Goal: Task Accomplishment & Management: Complete application form

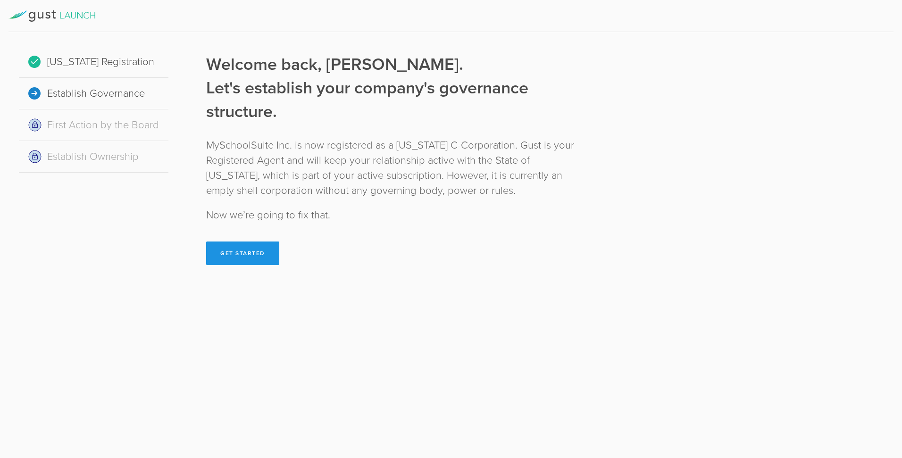
click at [249, 251] on button "Get Started" at bounding box center [242, 253] width 73 height 24
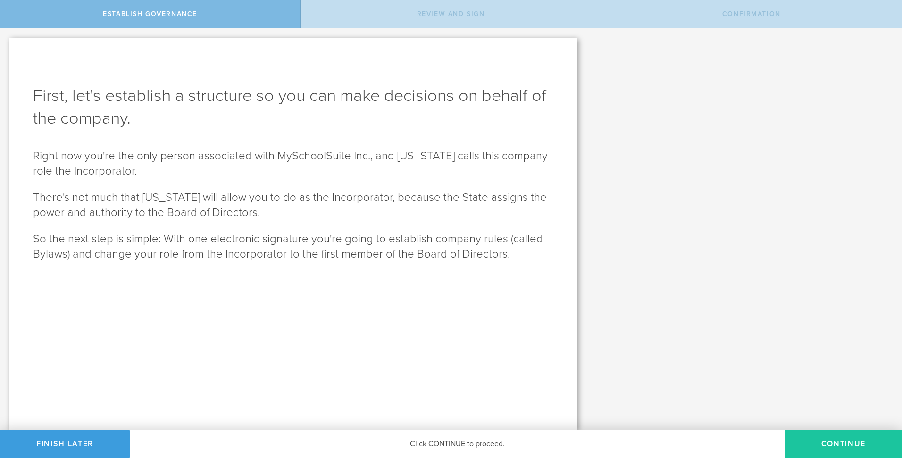
click at [842, 447] on button "Continue" at bounding box center [843, 444] width 117 height 28
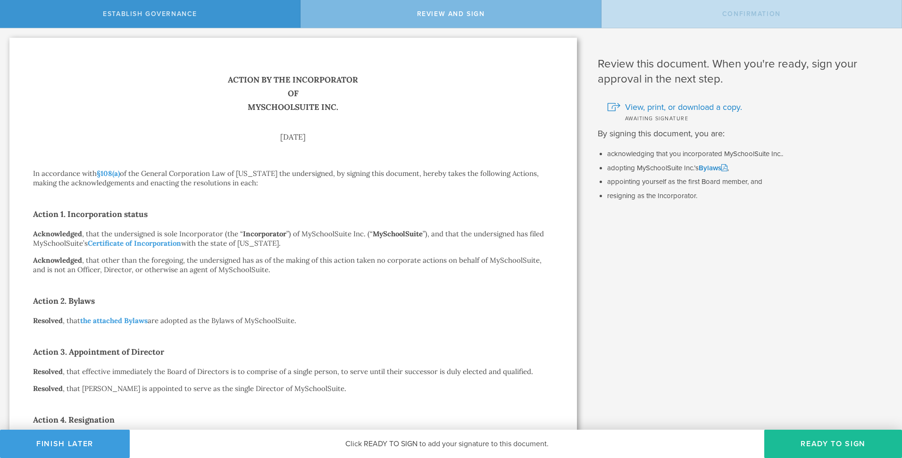
scroll to position [122, 0]
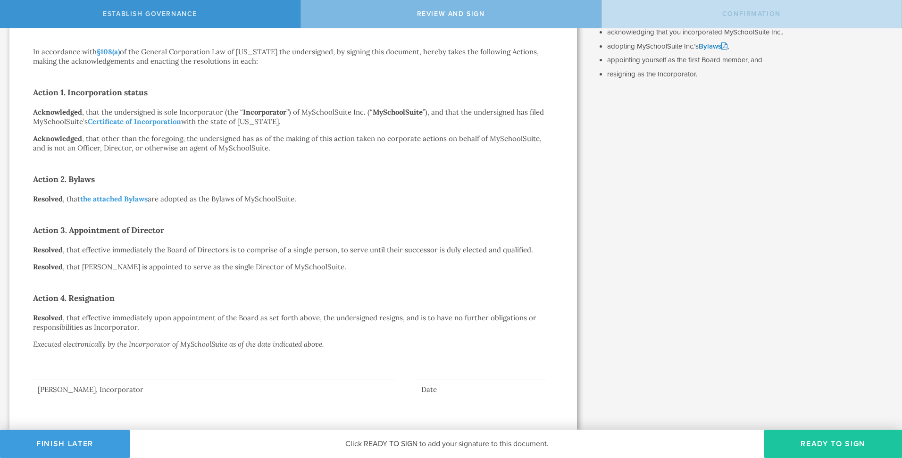
click at [804, 444] on button "Ready to Sign" at bounding box center [833, 444] width 138 height 28
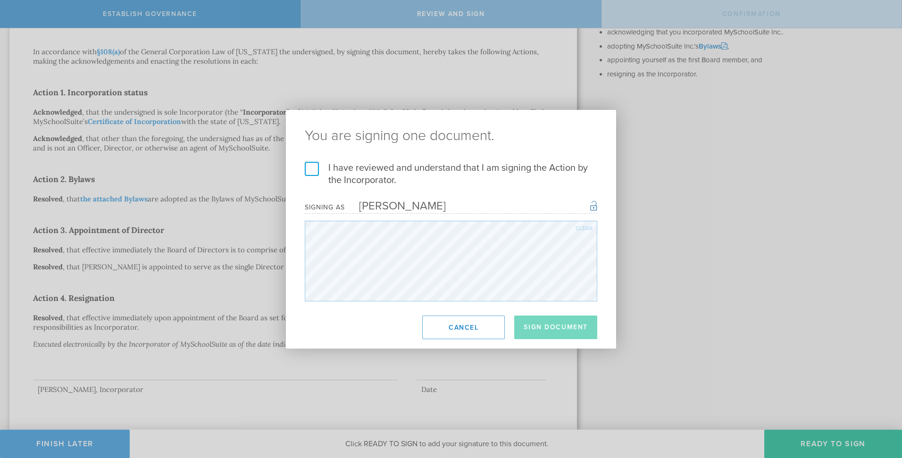
click at [335, 173] on label "I have reviewed and understand that I am signing the Action by the Incorporator." at bounding box center [451, 174] width 292 height 25
click at [0, 0] on input "I have reviewed and understand that I am signing the Action by the Incorporator." at bounding box center [0, 0] width 0 height 0
click at [563, 322] on button "Sign Document" at bounding box center [555, 327] width 83 height 24
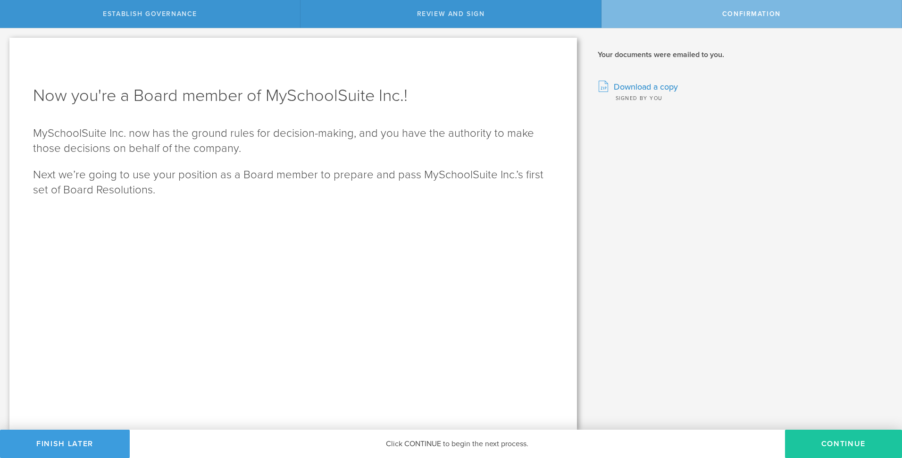
click at [838, 444] on button "Continue" at bounding box center [843, 444] width 117 height 28
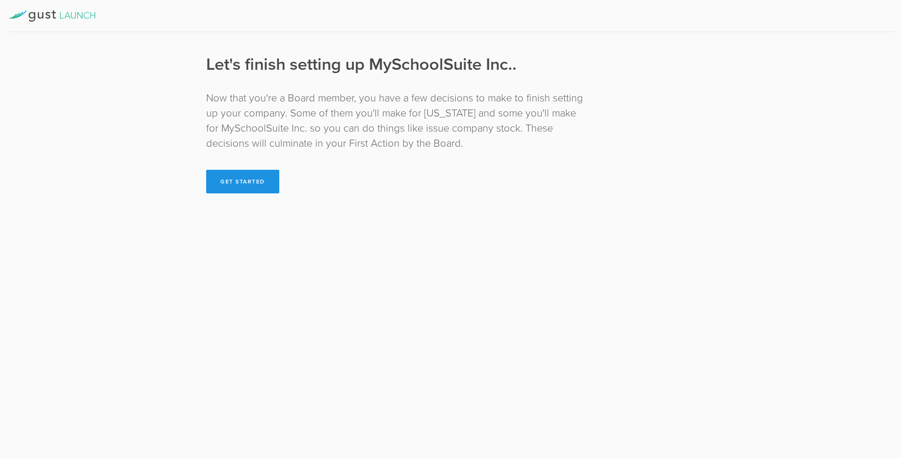
click at [261, 186] on button "Get Started" at bounding box center [242, 182] width 73 height 24
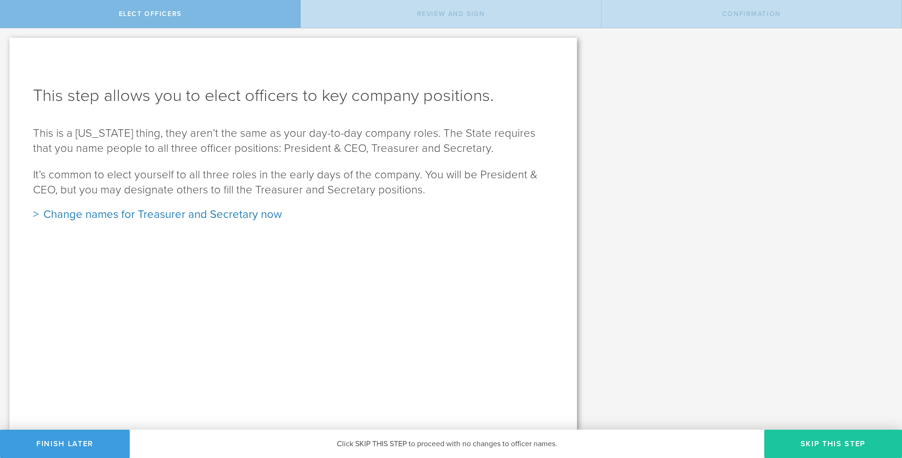
click at [845, 448] on button "Skip this step" at bounding box center [833, 444] width 138 height 28
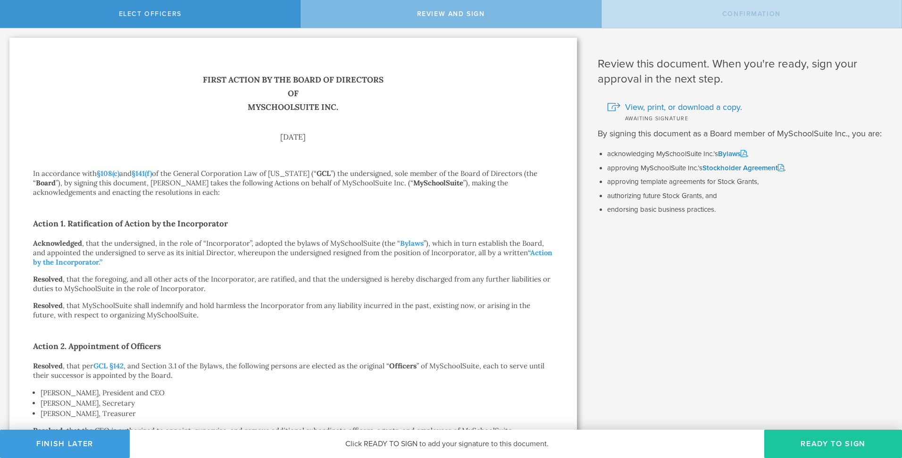
click at [814, 442] on button "Ready to Sign" at bounding box center [833, 444] width 138 height 28
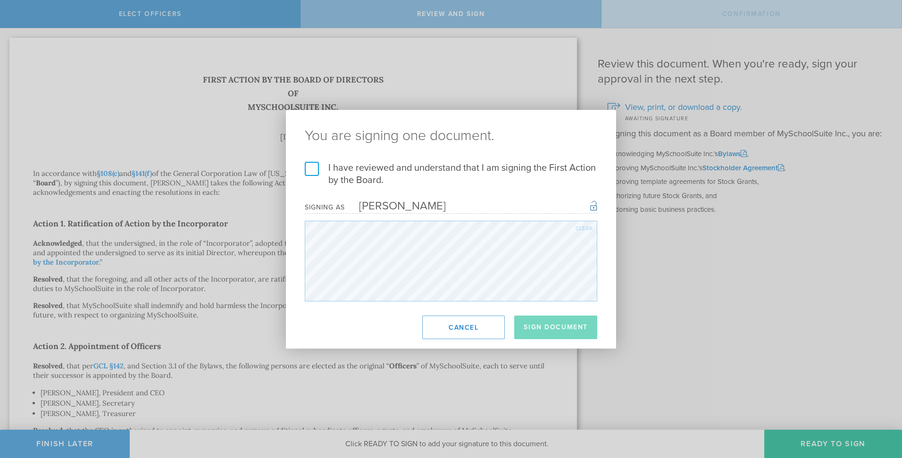
click at [340, 169] on label "I have reviewed and understand that I am signing the First Action by the Board." at bounding box center [451, 174] width 292 height 25
click at [0, 0] on input "I have reviewed and understand that I am signing the First Action by the Board." at bounding box center [0, 0] width 0 height 0
click at [556, 323] on button "Sign Document" at bounding box center [555, 327] width 83 height 24
drag, startPoint x: 385, startPoint y: 178, endPoint x: 331, endPoint y: 166, distance: 55.6
click at [331, 166] on label "I have reviewed and understand that I am signing the First Action by the Board." at bounding box center [451, 174] width 292 height 25
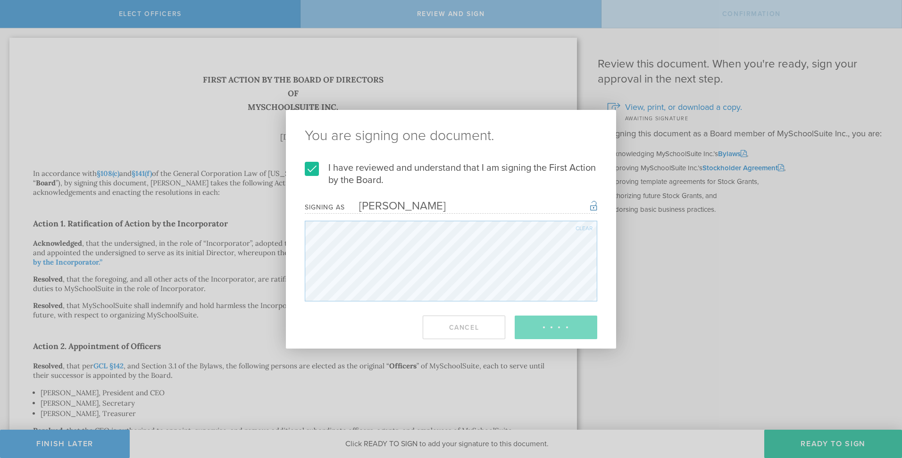
click at [0, 0] on input "I have reviewed and understand that I am signing the First Action by the Board." at bounding box center [0, 0] width 0 height 0
click at [382, 176] on label "I have reviewed and understand that I am signing the First Action by the Board." at bounding box center [451, 174] width 292 height 25
click at [0, 0] on input "I have reviewed and understand that I am signing the First Action by the Board." at bounding box center [0, 0] width 0 height 0
click at [382, 176] on label "I have reviewed and understand that I am signing the First Action by the Board." at bounding box center [451, 174] width 292 height 25
click at [0, 0] on input "I have reviewed and understand that I am signing the First Action by the Board." at bounding box center [0, 0] width 0 height 0
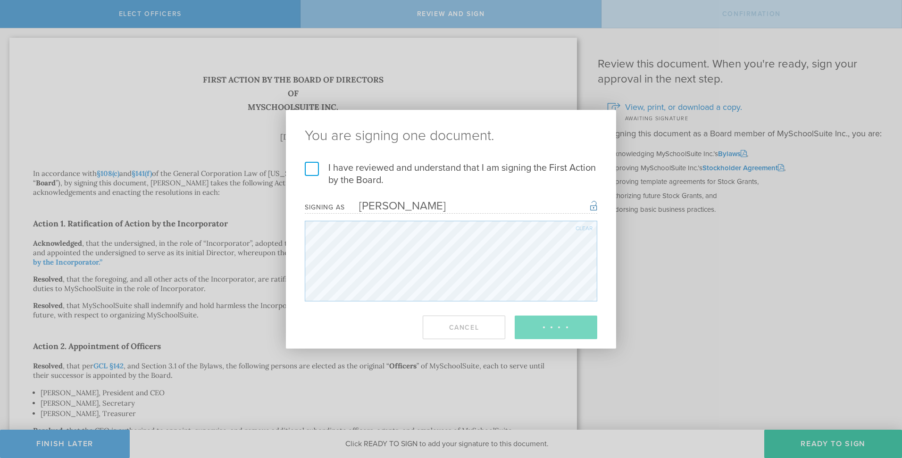
click at [382, 176] on label "I have reviewed and understand that I am signing the First Action by the Board." at bounding box center [451, 174] width 292 height 25
click at [0, 0] on input "I have reviewed and understand that I am signing the First Action by the Board." at bounding box center [0, 0] width 0 height 0
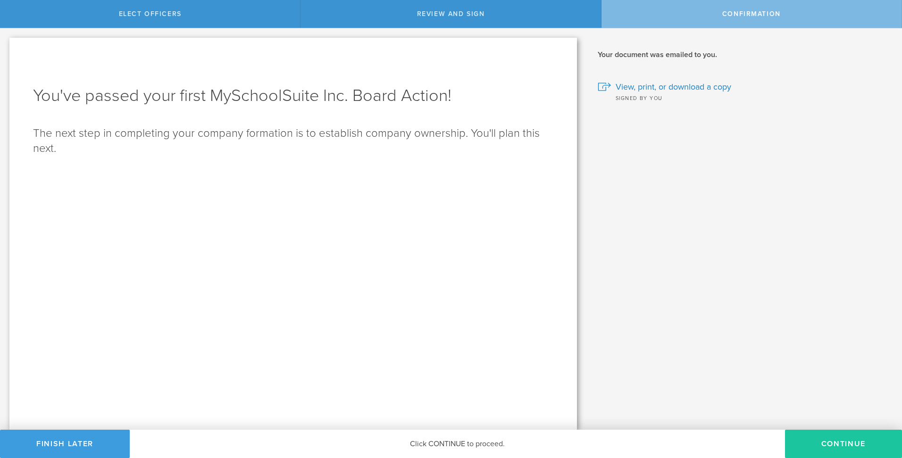
click at [837, 443] on button "Continue" at bounding box center [843, 444] width 117 height 28
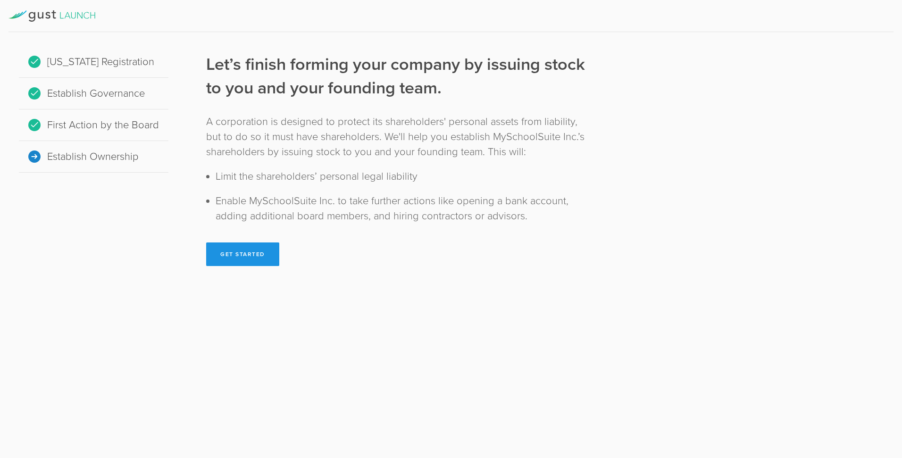
click at [237, 247] on button "Get Started" at bounding box center [242, 254] width 73 height 24
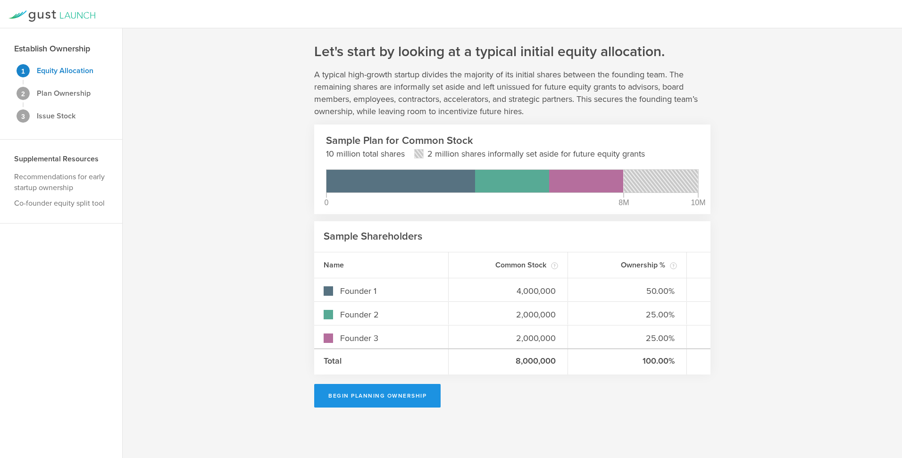
click at [387, 398] on button "Begin Planning Ownership" at bounding box center [377, 396] width 126 height 24
type input "[PERSON_NAME]"
type input "-"
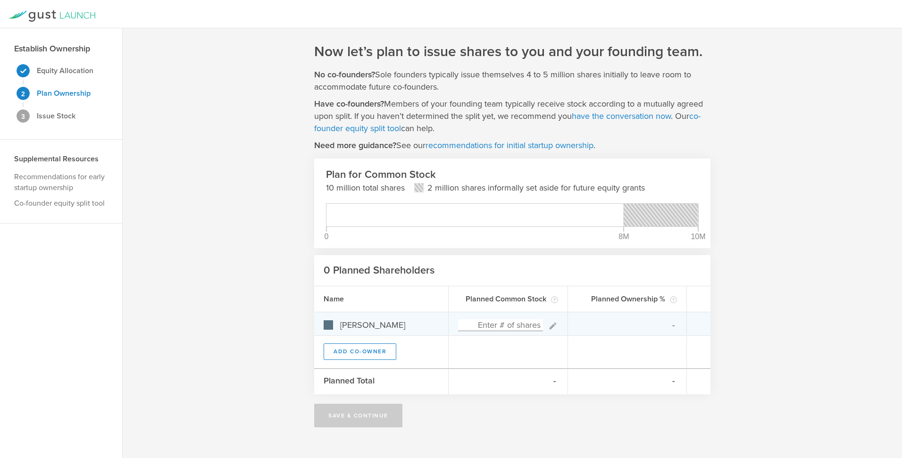
click at [489, 325] on input at bounding box center [500, 325] width 85 height 12
type input "1"
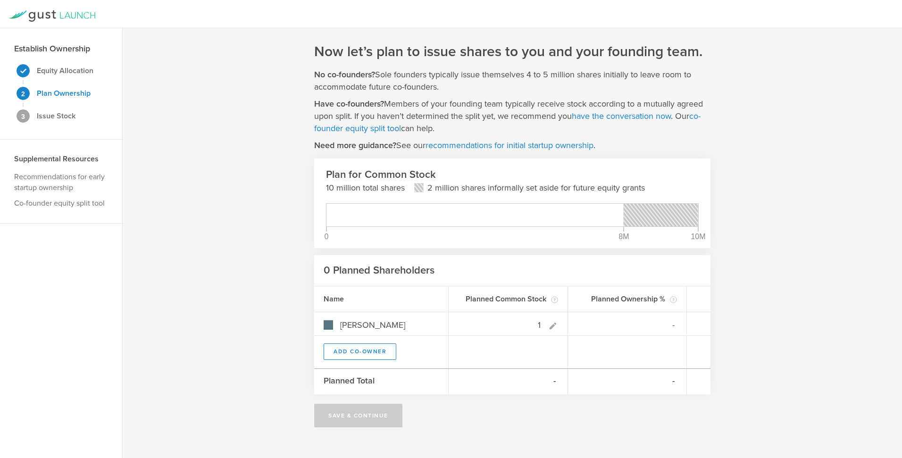
type input "100.00%"
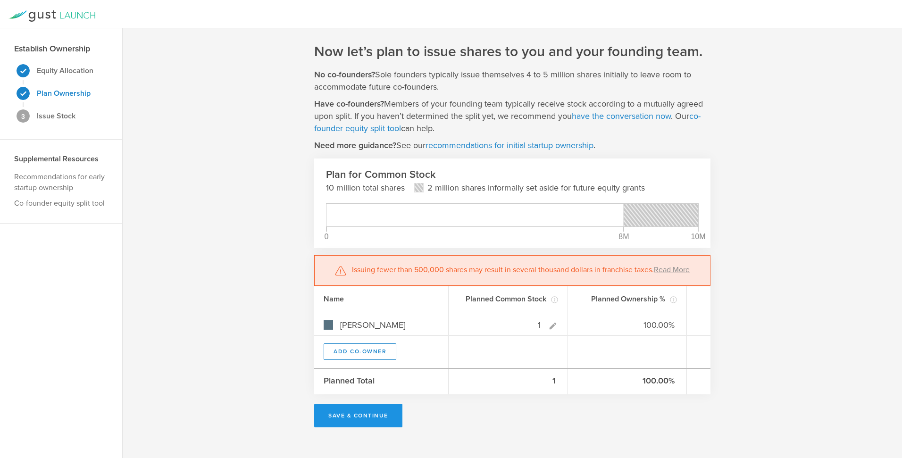
type input "1"
type gust-number-field "1"
click at [362, 422] on button "Save & Continue" at bounding box center [358, 416] width 88 height 24
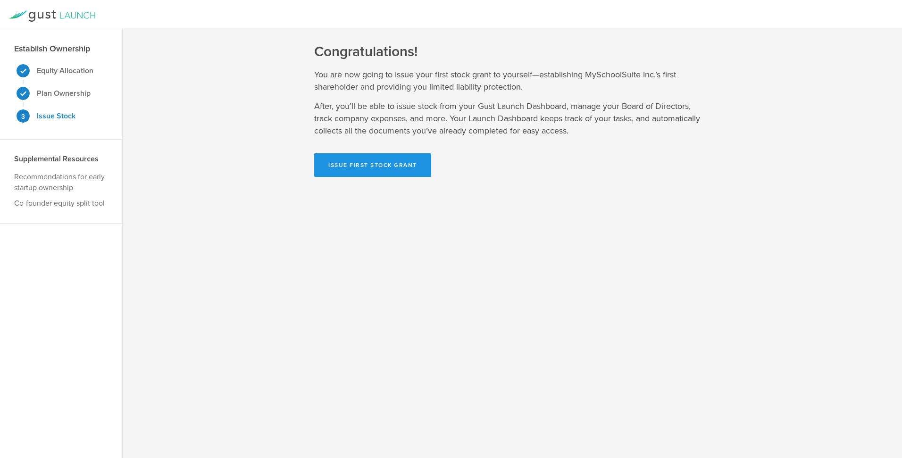
click at [380, 166] on button "Issue First Stock Grant" at bounding box center [372, 165] width 117 height 24
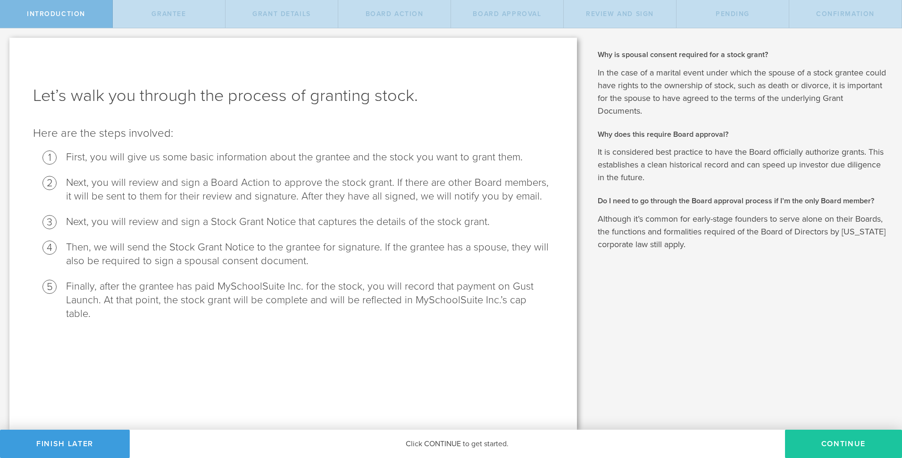
click at [803, 446] on button "Continue" at bounding box center [843, 444] width 117 height 28
radio input "true"
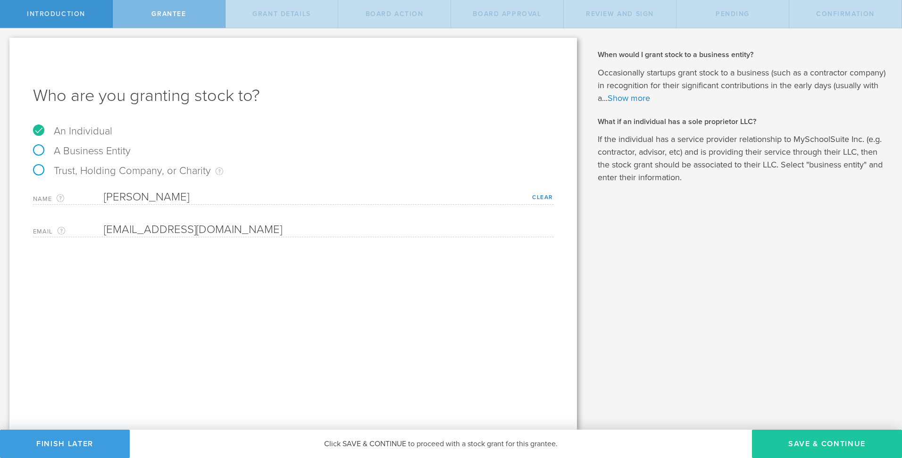
click at [805, 445] on button "Save & Continue" at bounding box center [827, 444] width 150 height 28
type input "1"
type input "48"
type input "12"
select select "none"
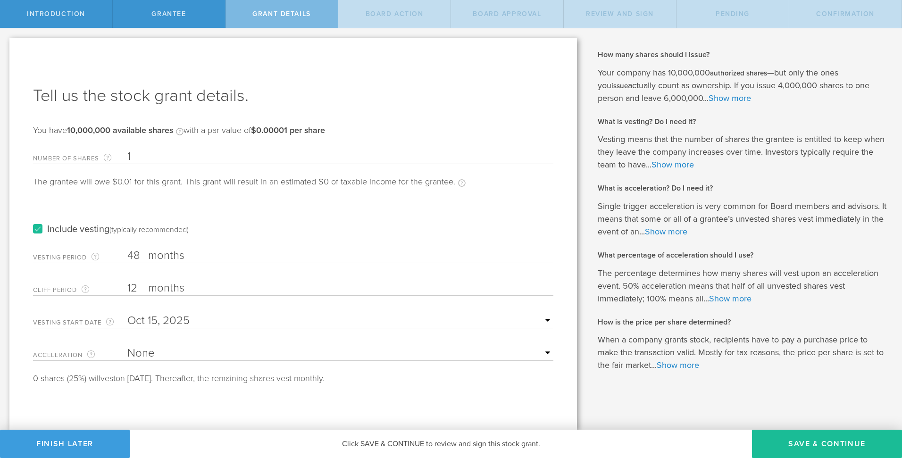
click at [158, 159] on input "1" at bounding box center [340, 156] width 426 height 14
click at [37, 227] on label "Include vesting (typically recommended)" at bounding box center [111, 229] width 156 height 10
click at [0, 0] on input "Include vesting (typically recommended)" at bounding box center [0, 0] width 0 height 0
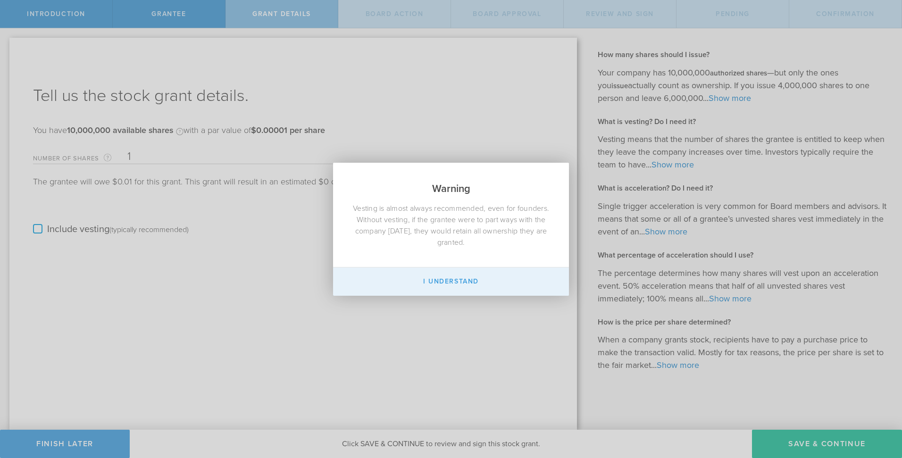
click at [504, 274] on button "I Understand" at bounding box center [451, 281] width 236 height 28
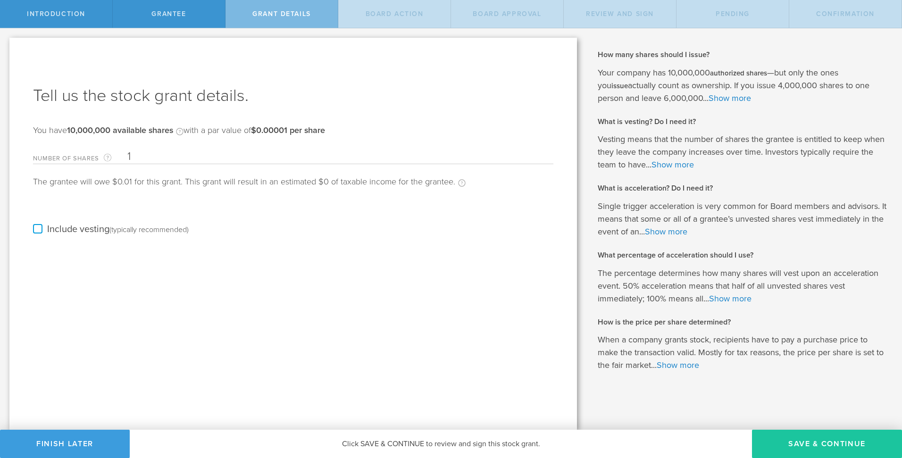
click at [837, 438] on button "Save & Continue" at bounding box center [827, 444] width 150 height 28
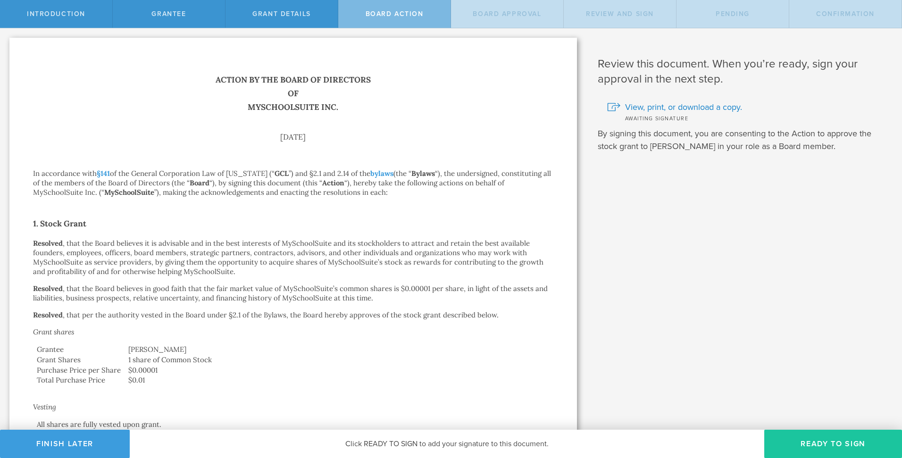
click at [834, 441] on button "Ready to Sign" at bounding box center [833, 444] width 138 height 28
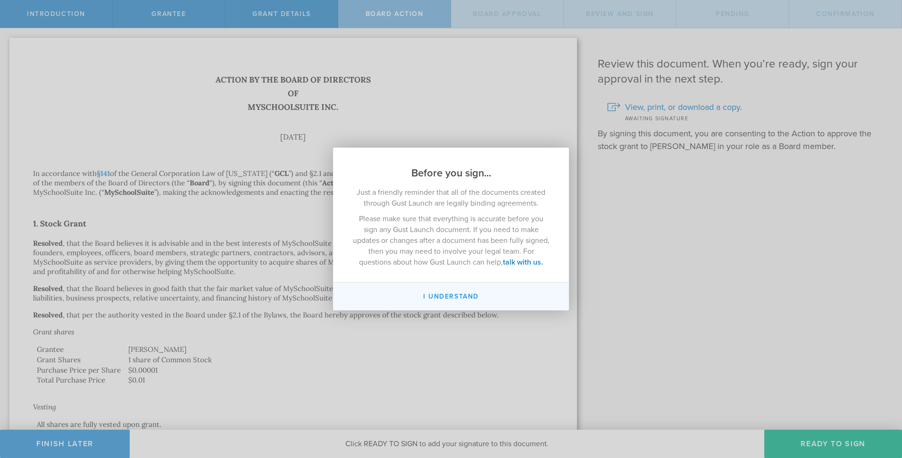
click at [443, 291] on button "I understand" at bounding box center [451, 296] width 236 height 28
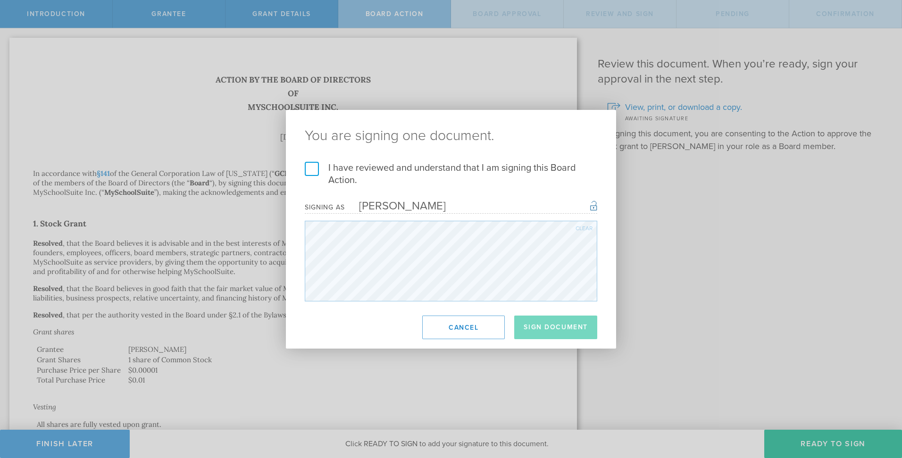
click at [348, 174] on label "I have reviewed and understand that I am signing this Board Action." at bounding box center [451, 174] width 292 height 25
click at [0, 0] on input "I have reviewed and understand that I am signing this Board Action." at bounding box center [0, 0] width 0 height 0
click at [571, 333] on button "Sign Document" at bounding box center [555, 327] width 83 height 24
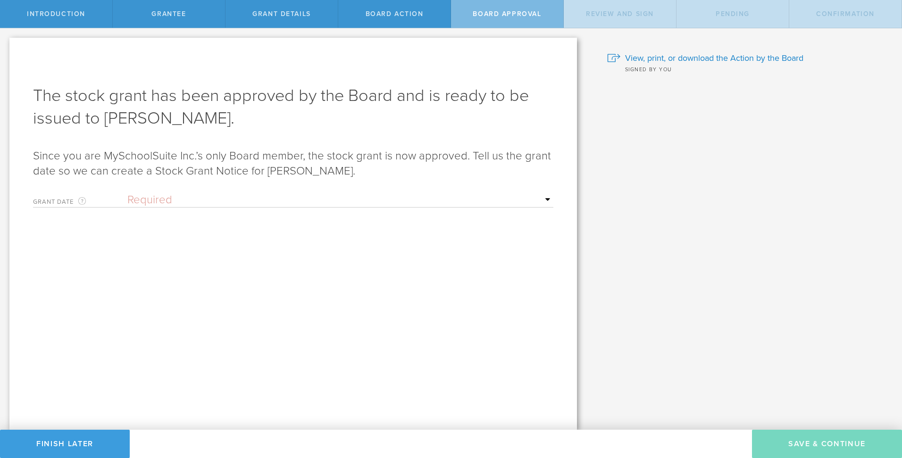
click at [252, 202] on select "Required Upon grantee's signature A specific date" at bounding box center [340, 200] width 426 height 14
select select "uponGranteeSignature"
click at [127, 193] on select "Required Upon grantee's signature A specific date" at bounding box center [340, 200] width 426 height 14
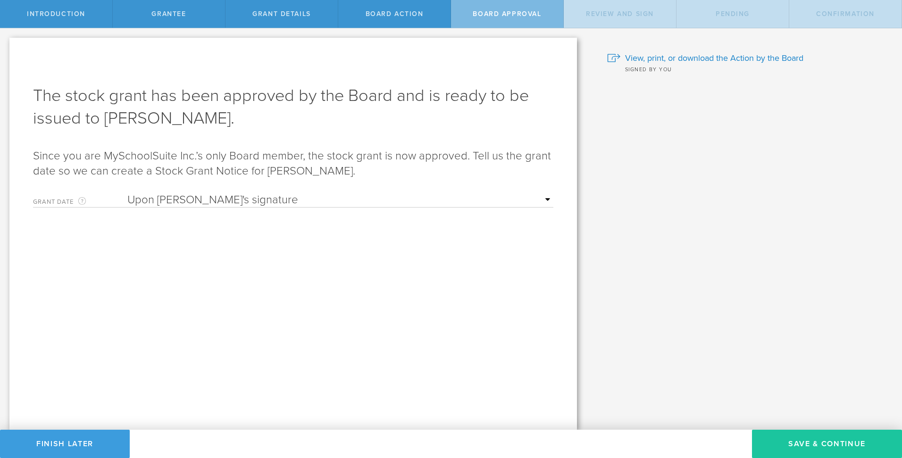
click at [808, 448] on button "Save & Continue" at bounding box center [827, 444] width 150 height 28
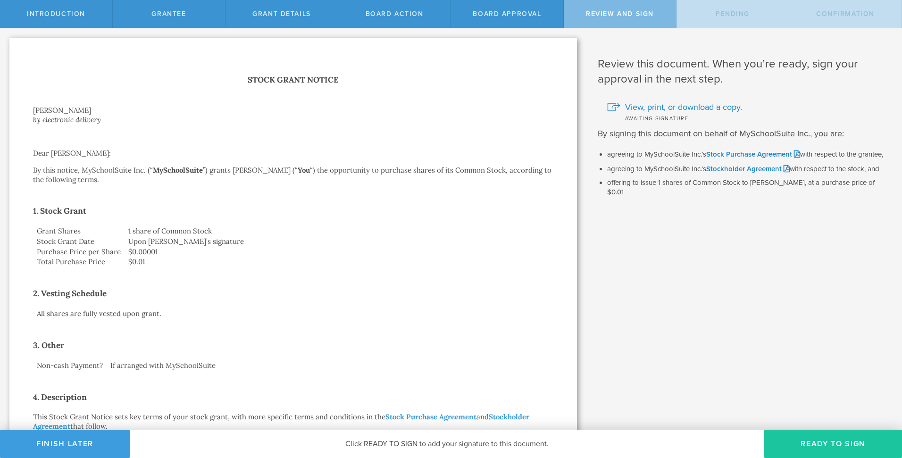
click at [797, 431] on button "Ready to Sign" at bounding box center [833, 444] width 138 height 28
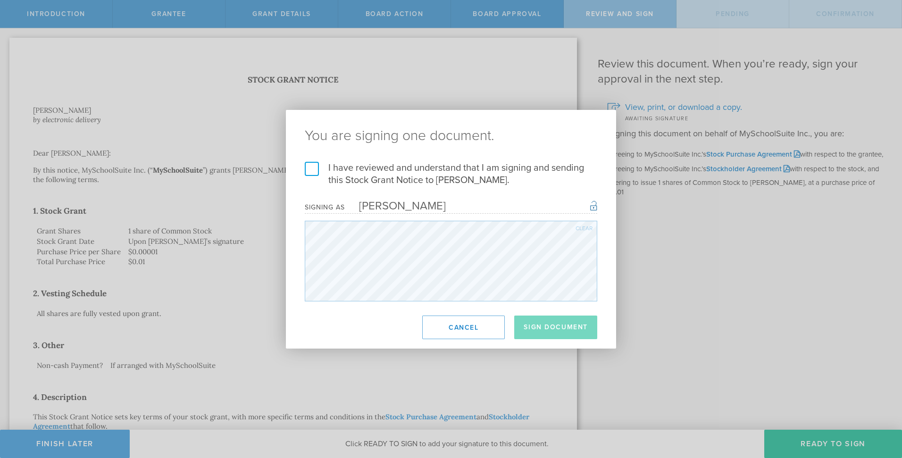
click at [367, 207] on div "[PERSON_NAME]" at bounding box center [395, 206] width 101 height 14
click at [355, 177] on label "I have reviewed and understand that I am signing and sending this Stock Grant N…" at bounding box center [451, 174] width 292 height 25
click at [0, 0] on input "I have reviewed and understand that I am signing and sending this Stock Grant N…" at bounding box center [0, 0] width 0 height 0
click at [554, 337] on button "Sign Document" at bounding box center [555, 327] width 83 height 24
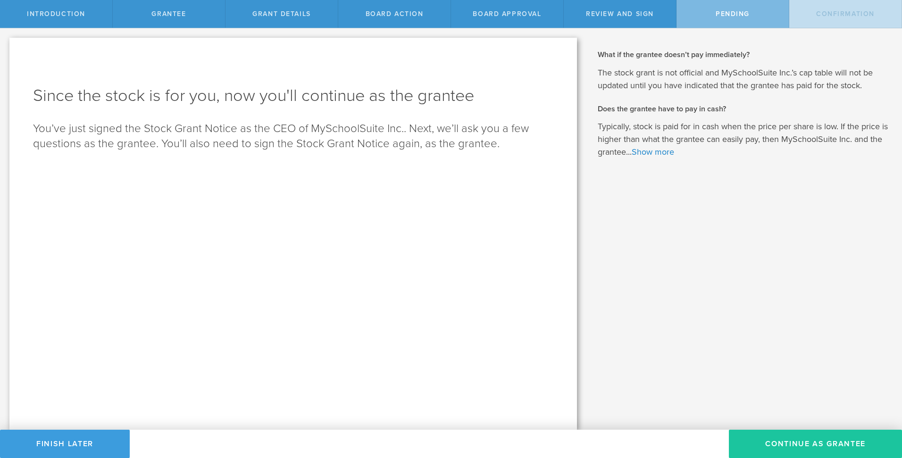
click at [763, 437] on button "Continue as Grantee" at bounding box center [815, 444] width 173 height 28
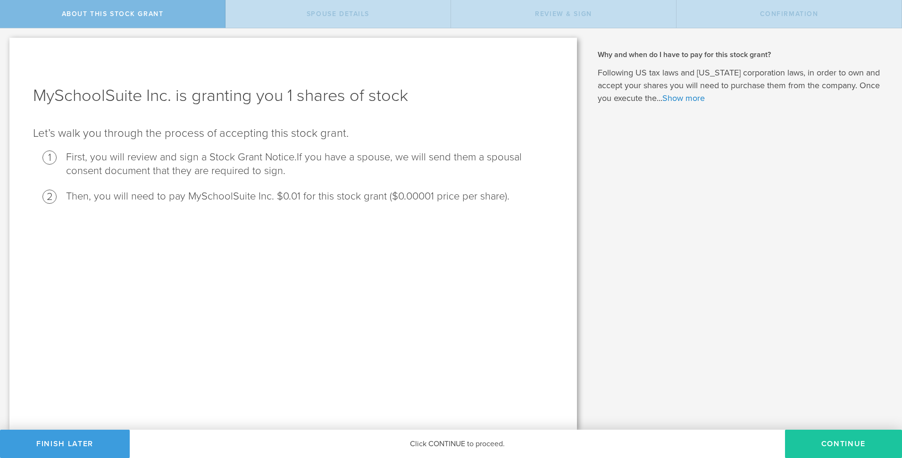
click at [853, 448] on button "CONTINUE" at bounding box center [843, 444] width 117 height 28
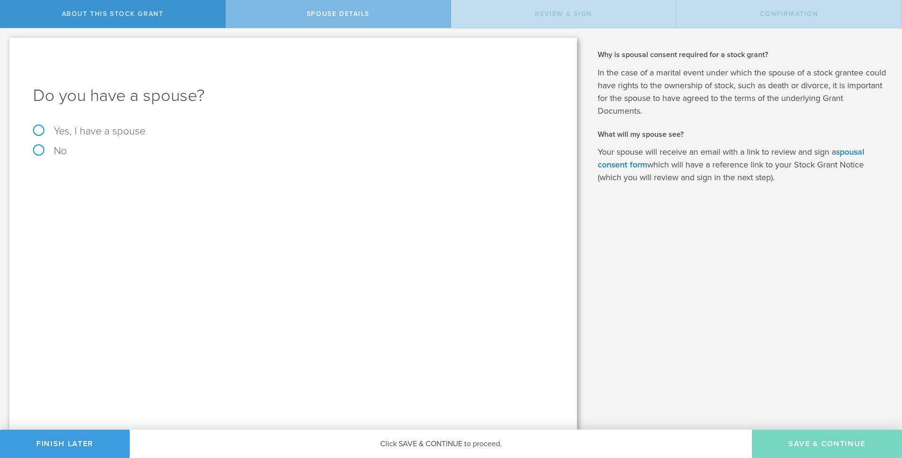
drag, startPoint x: 96, startPoint y: 158, endPoint x: 83, endPoint y: 155, distance: 13.4
click at [96, 158] on div "Do you have a spouse? Yes, I have a spouse No" at bounding box center [292, 234] width 567 height 392
click at [70, 153] on label "No" at bounding box center [293, 151] width 520 height 10
click at [6, 43] on input "No" at bounding box center [3, 35] width 6 height 15
radio input "true"
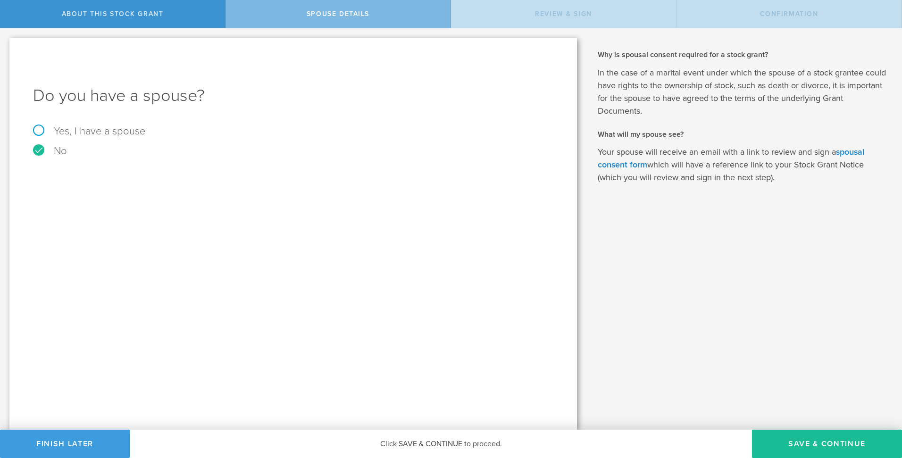
click at [61, 153] on label "No" at bounding box center [293, 151] width 520 height 10
click at [6, 43] on input "No" at bounding box center [3, 35] width 6 height 15
click at [810, 437] on button "Save & Continue" at bounding box center [827, 444] width 150 height 28
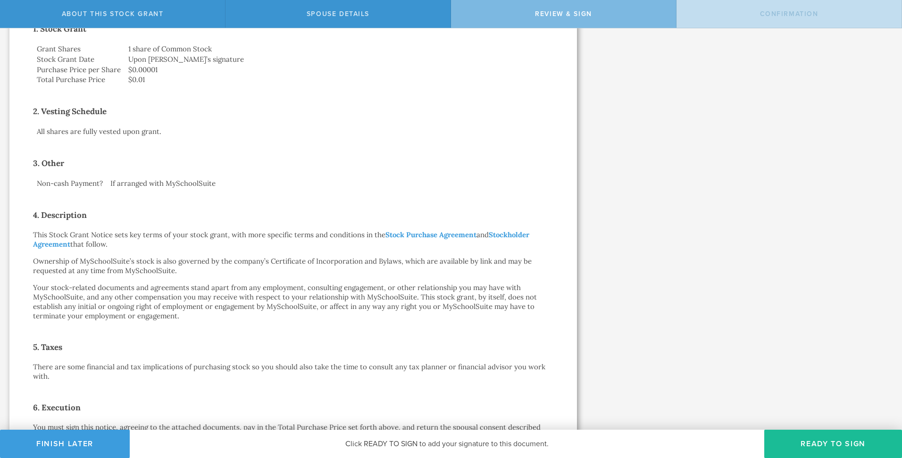
scroll to position [414, 0]
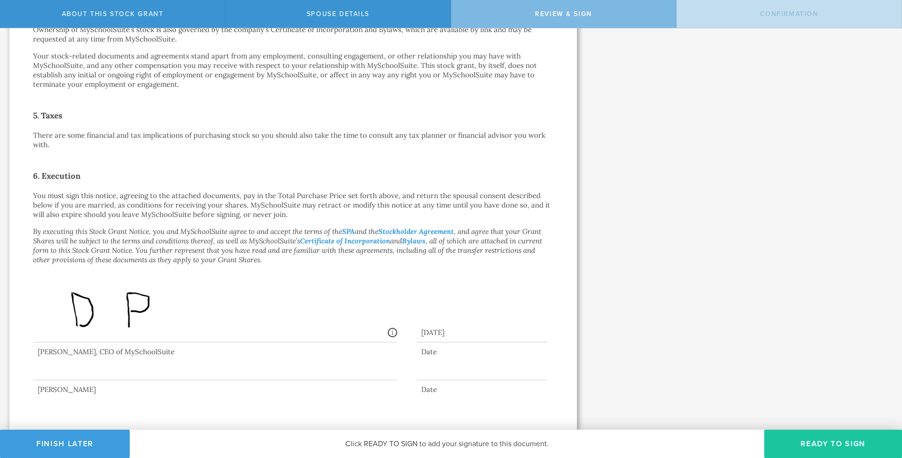
click at [856, 455] on button "Ready to Sign" at bounding box center [833, 444] width 138 height 28
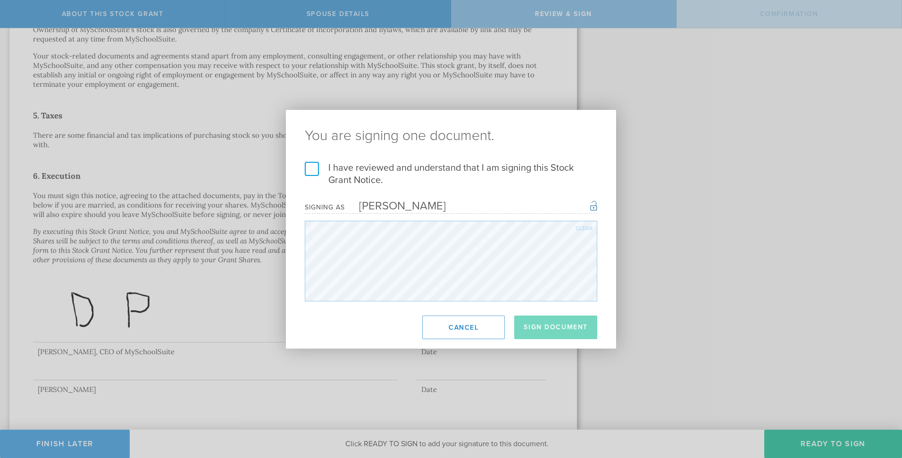
click at [376, 181] on label "I have reviewed and understand that I am signing this Stock Grant Notice." at bounding box center [451, 174] width 292 height 25
click at [0, 0] on input "I have reviewed and understand that I am signing this Stock Grant Notice." at bounding box center [0, 0] width 0 height 0
click at [530, 323] on button "Sign Document" at bounding box center [555, 327] width 83 height 24
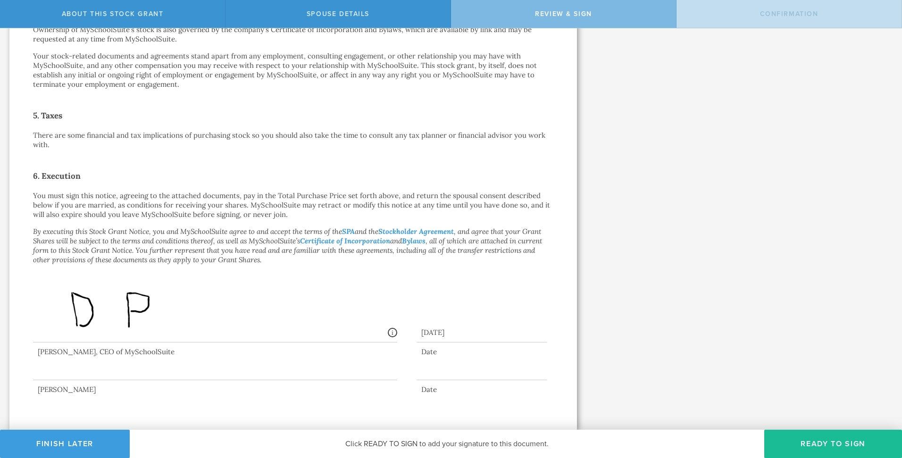
scroll to position [0, 0]
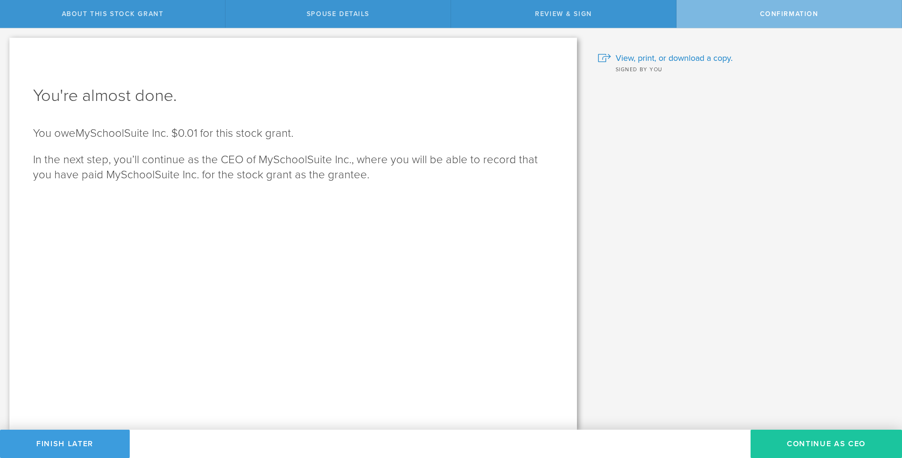
click at [821, 441] on button "Continue as CEO" at bounding box center [825, 444] width 151 height 28
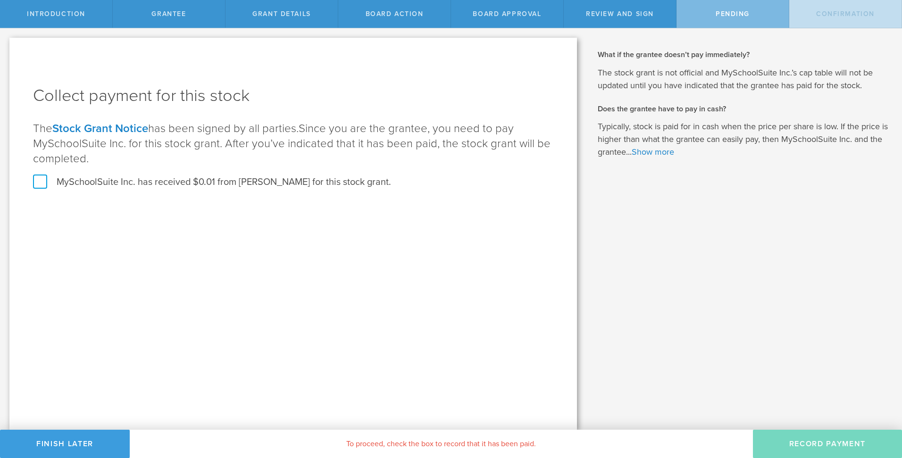
click at [197, 176] on label "MySchoolSuite Inc. has received $0.01 from David A Pearlman for this stock gran…" at bounding box center [212, 182] width 358 height 12
click at [0, 0] on input "MySchoolSuite Inc. has received $0.01 from David A Pearlman for this stock gran…" at bounding box center [0, 0] width 0 height 0
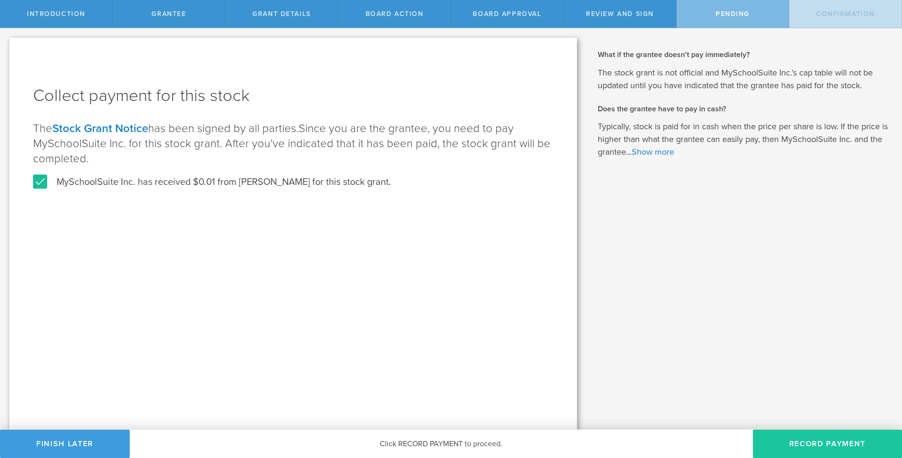
click at [824, 443] on button "Record Payment" at bounding box center [827, 444] width 149 height 28
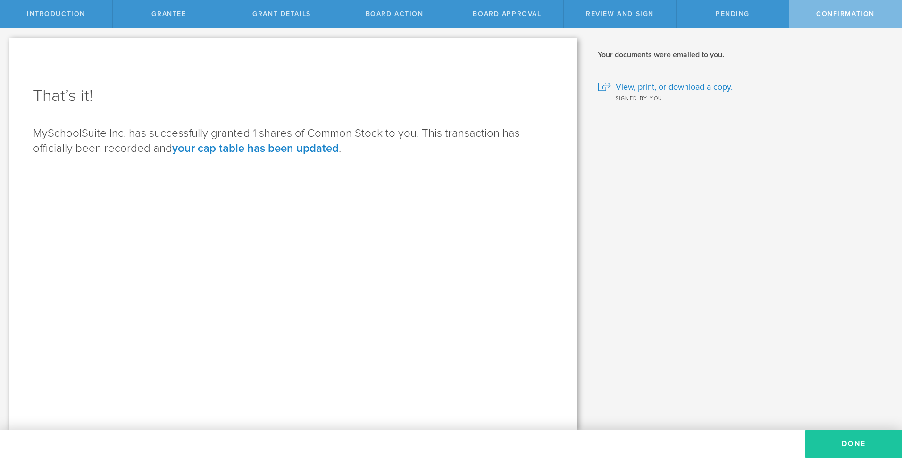
click at [816, 441] on button "Done" at bounding box center [853, 444] width 97 height 28
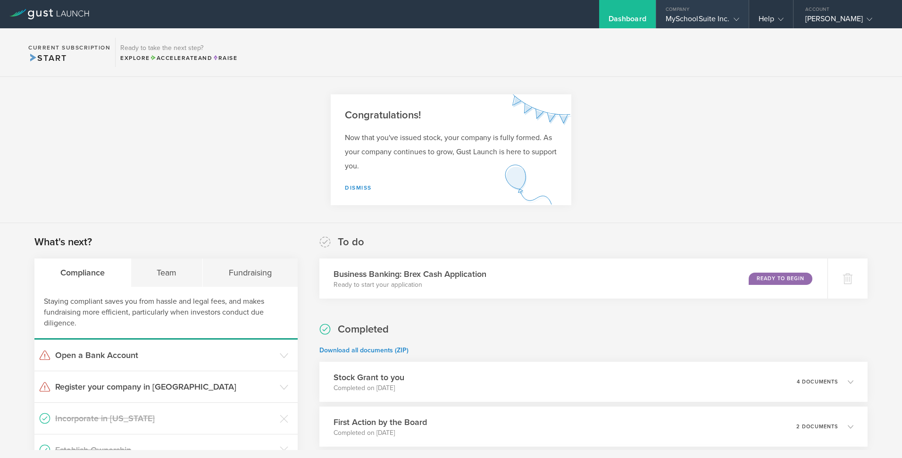
click at [703, 18] on div "MySchoolSuite Inc." at bounding box center [702, 21] width 74 height 14
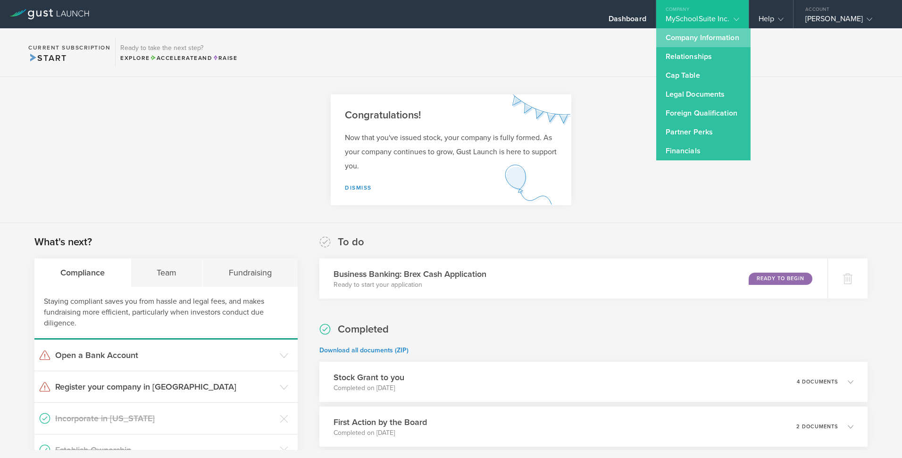
click at [690, 41] on link "Company Information" at bounding box center [703, 37] width 94 height 19
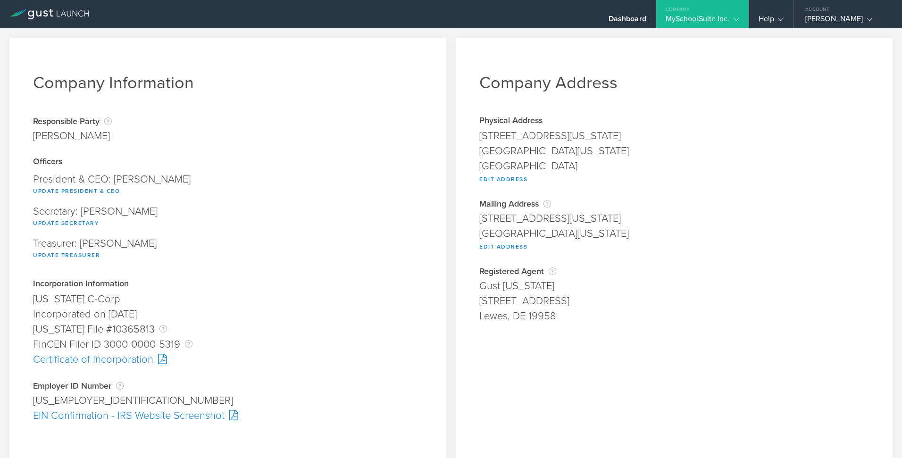
click at [112, 416] on div "EIN Confirmation - IRS Website Screenshot" at bounding box center [228, 415] width 390 height 15
